Goal: Information Seeking & Learning: Compare options

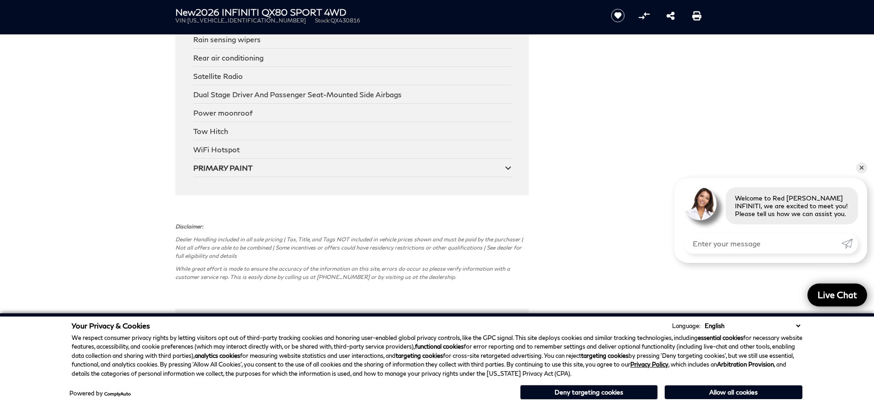
scroll to position [2293, 0]
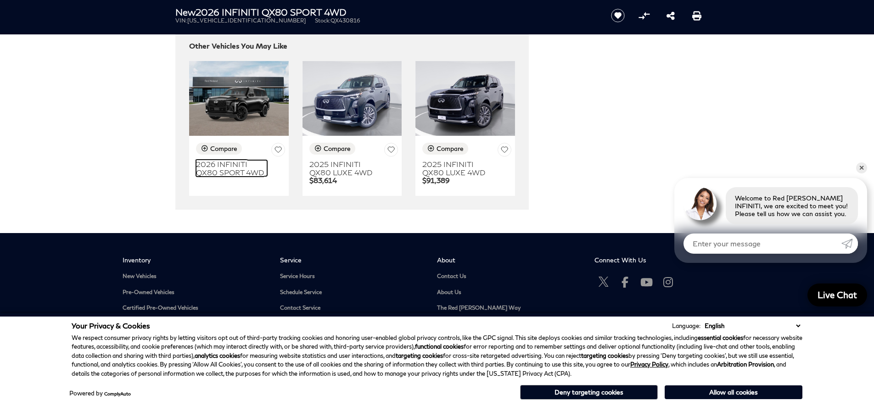
click at [229, 164] on h3 "2026 INFINITI QX80 SPORT 4WD" at bounding box center [231, 168] width 71 height 16
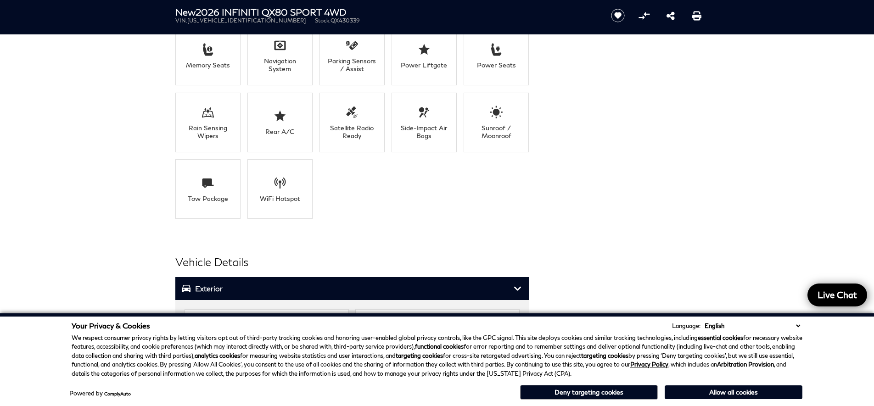
scroll to position [702, 0]
